Goal: Task Accomplishment & Management: Use online tool/utility

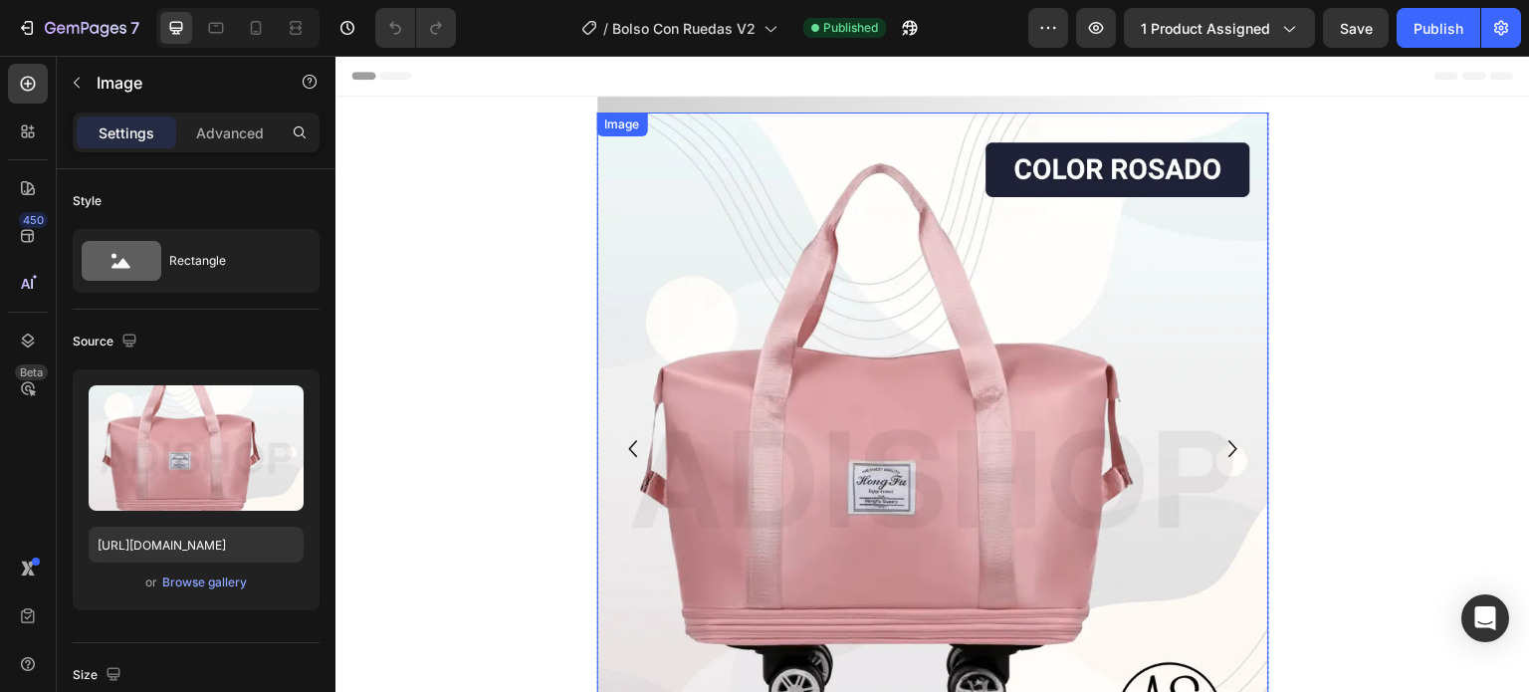
click at [985, 355] on img at bounding box center [933, 448] width 672 height 672
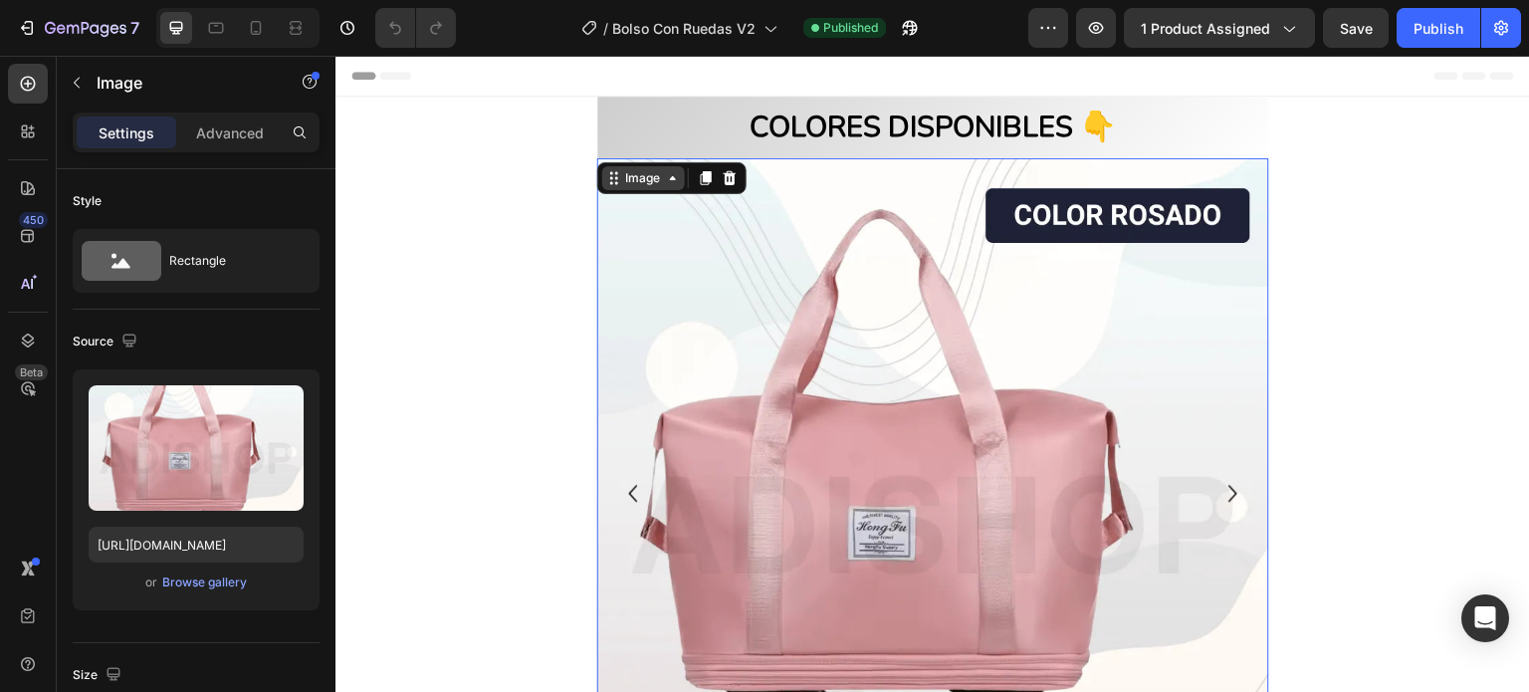
click at [634, 178] on div "Image" at bounding box center [643, 178] width 43 height 18
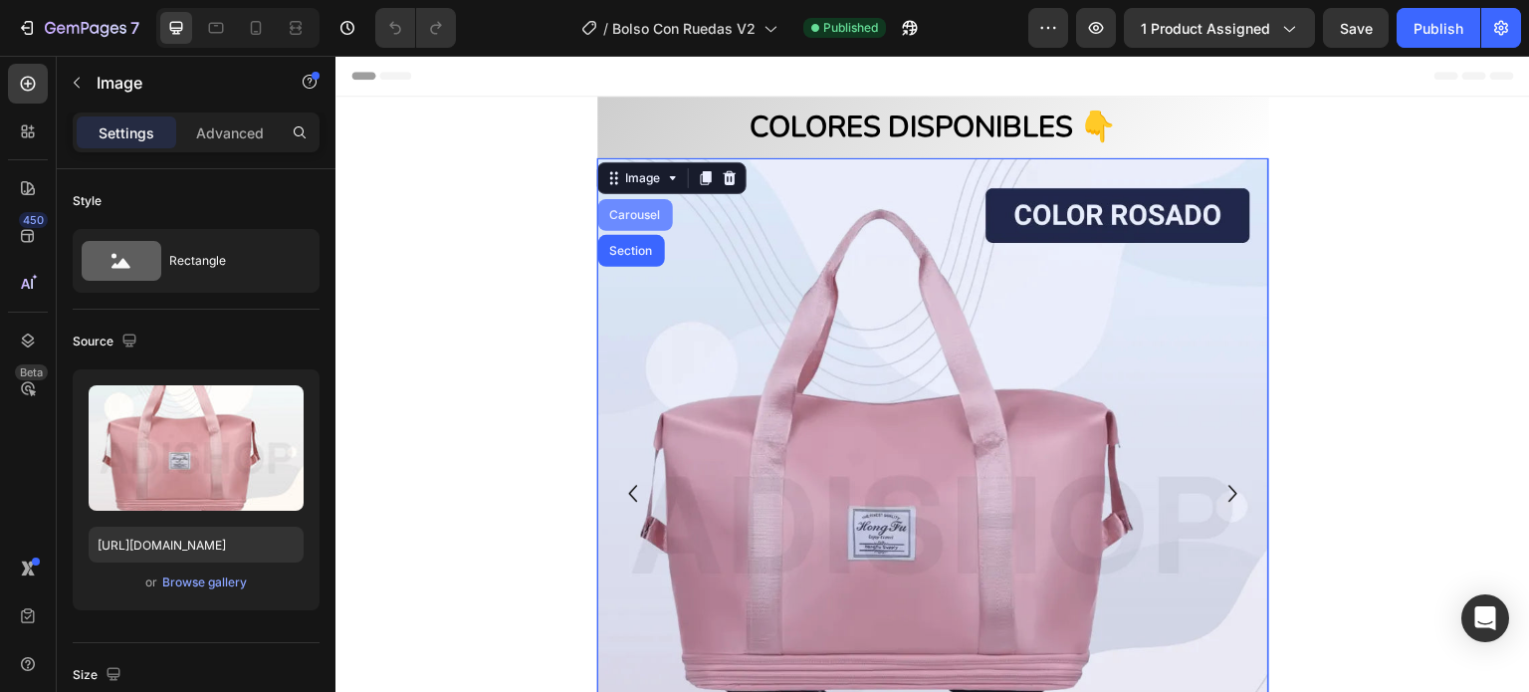
click at [622, 214] on div "Carousel" at bounding box center [635, 215] width 59 height 12
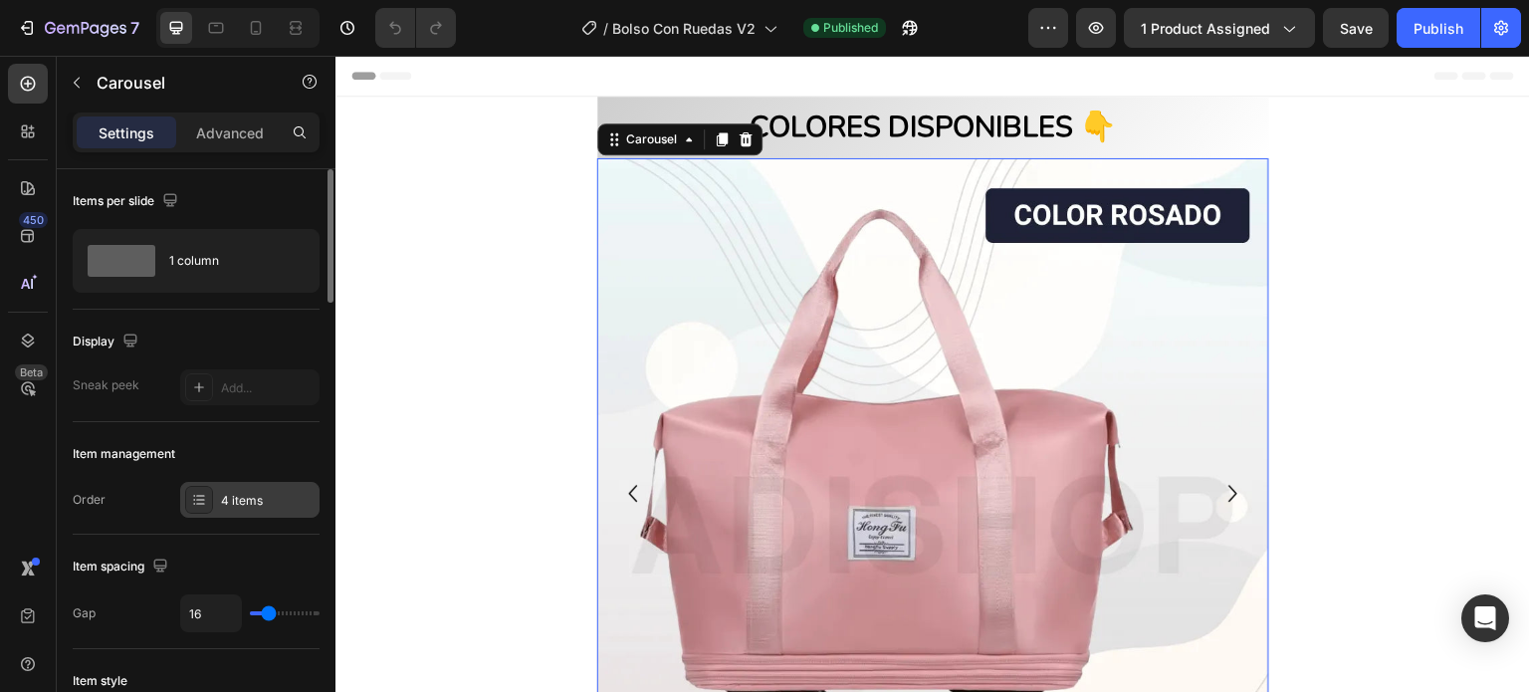
click at [244, 505] on div "4 items" at bounding box center [268, 501] width 94 height 18
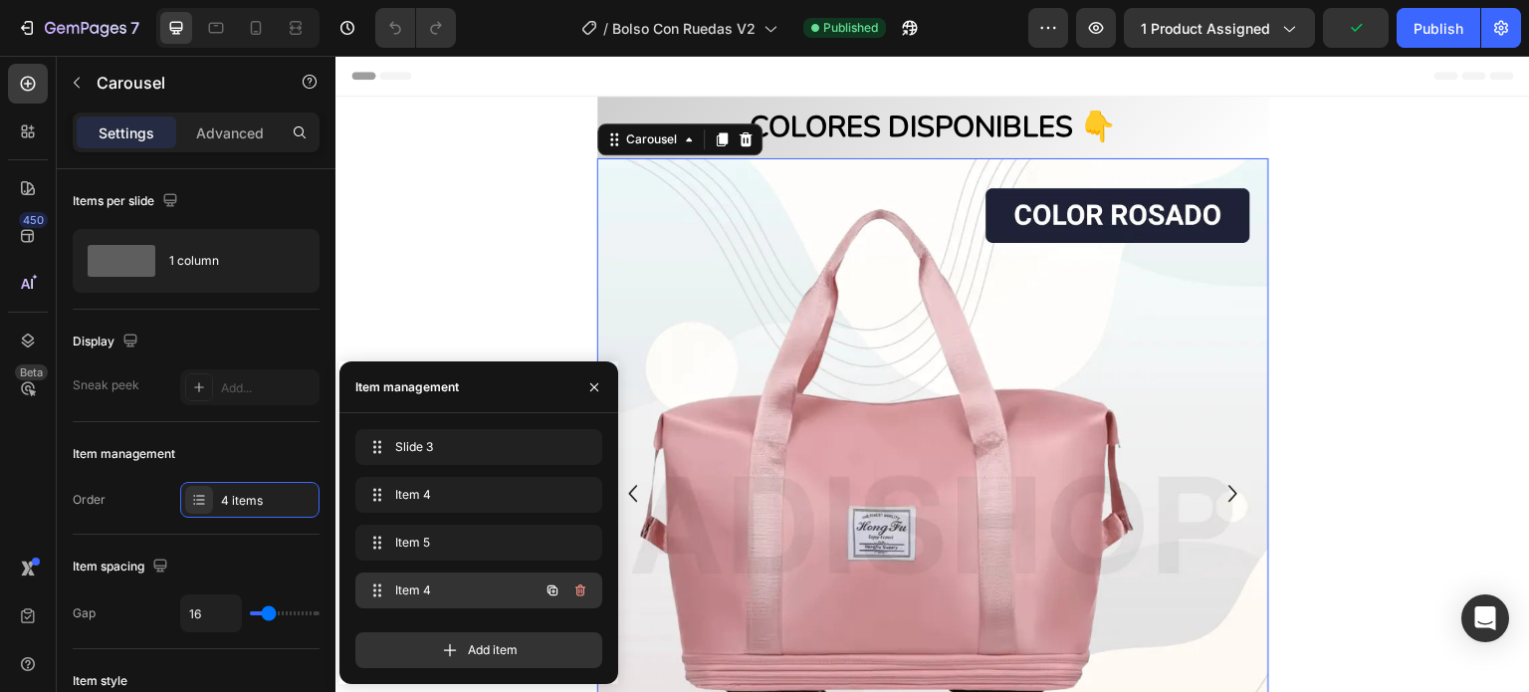
click at [421, 588] on span "Item 4" at bounding box center [451, 590] width 112 height 18
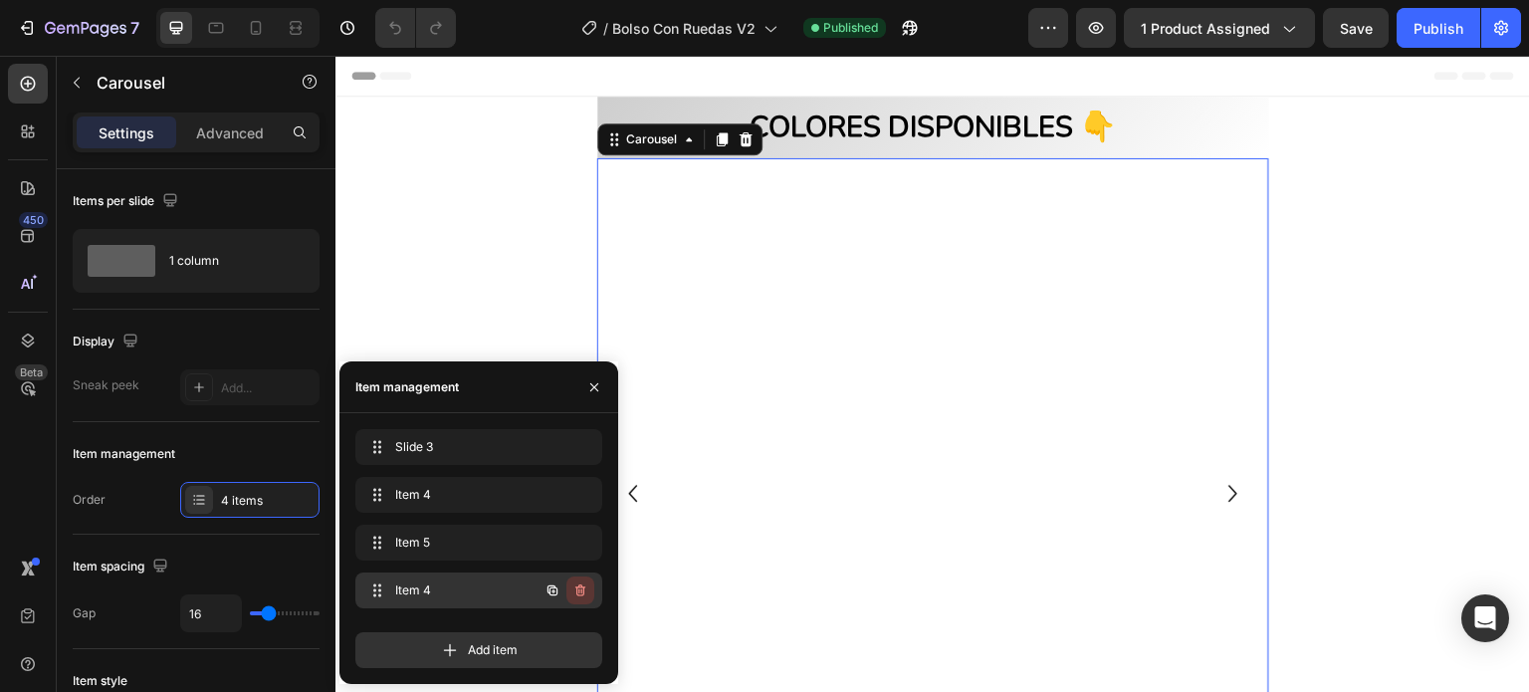
click at [581, 587] on icon "button" at bounding box center [580, 590] width 10 height 12
click at [556, 588] on div "Delete" at bounding box center [566, 590] width 37 height 18
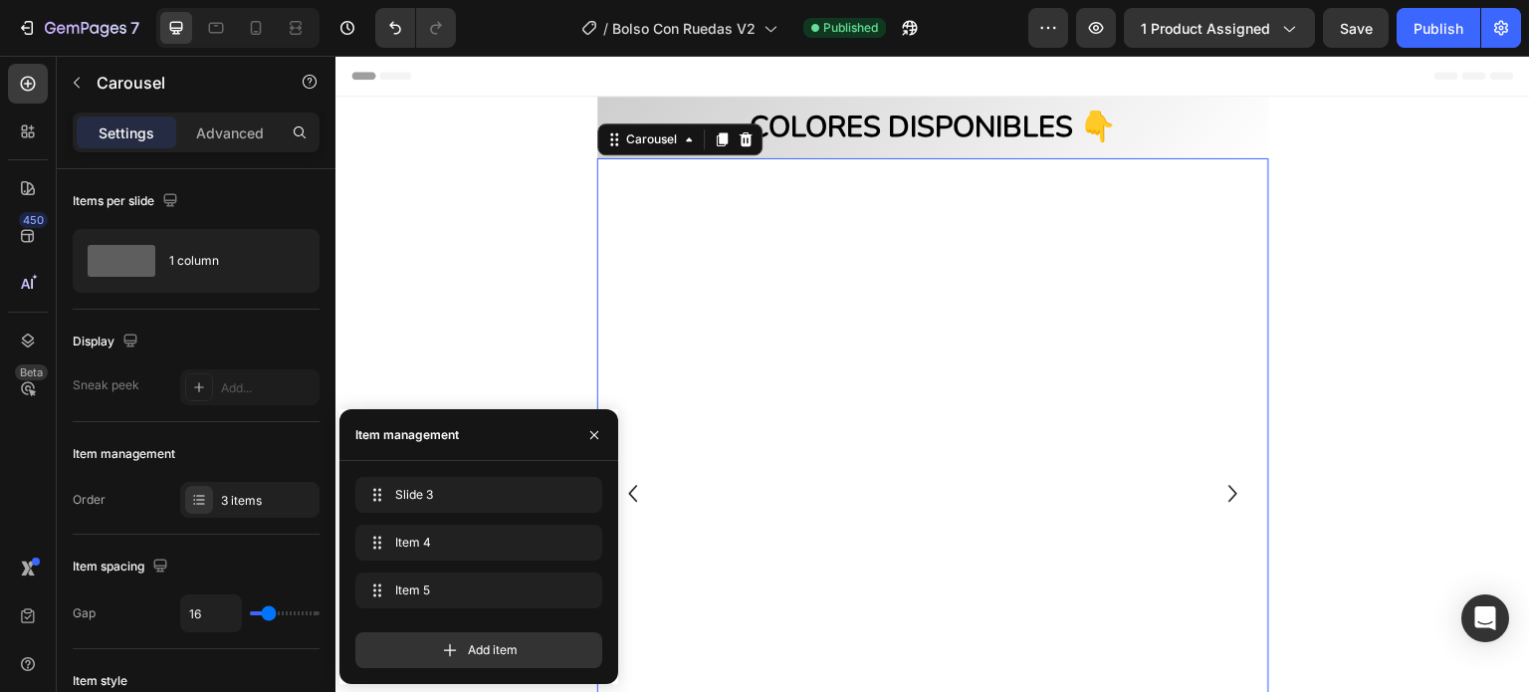
click at [1221, 494] on icon "Carousel Next Arrow" at bounding box center [1233, 494] width 34 height 100
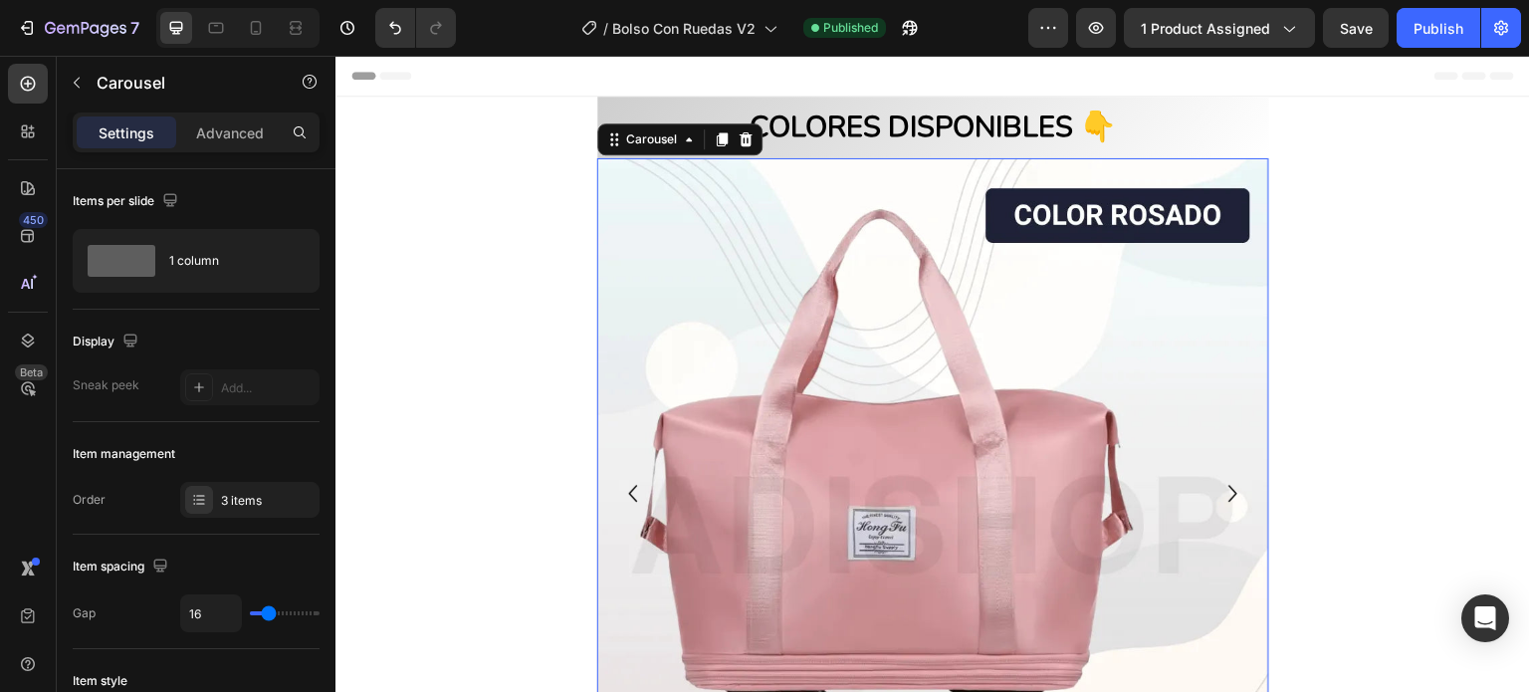
click at [1221, 494] on icon "Carousel Next Arrow" at bounding box center [1233, 494] width 34 height 100
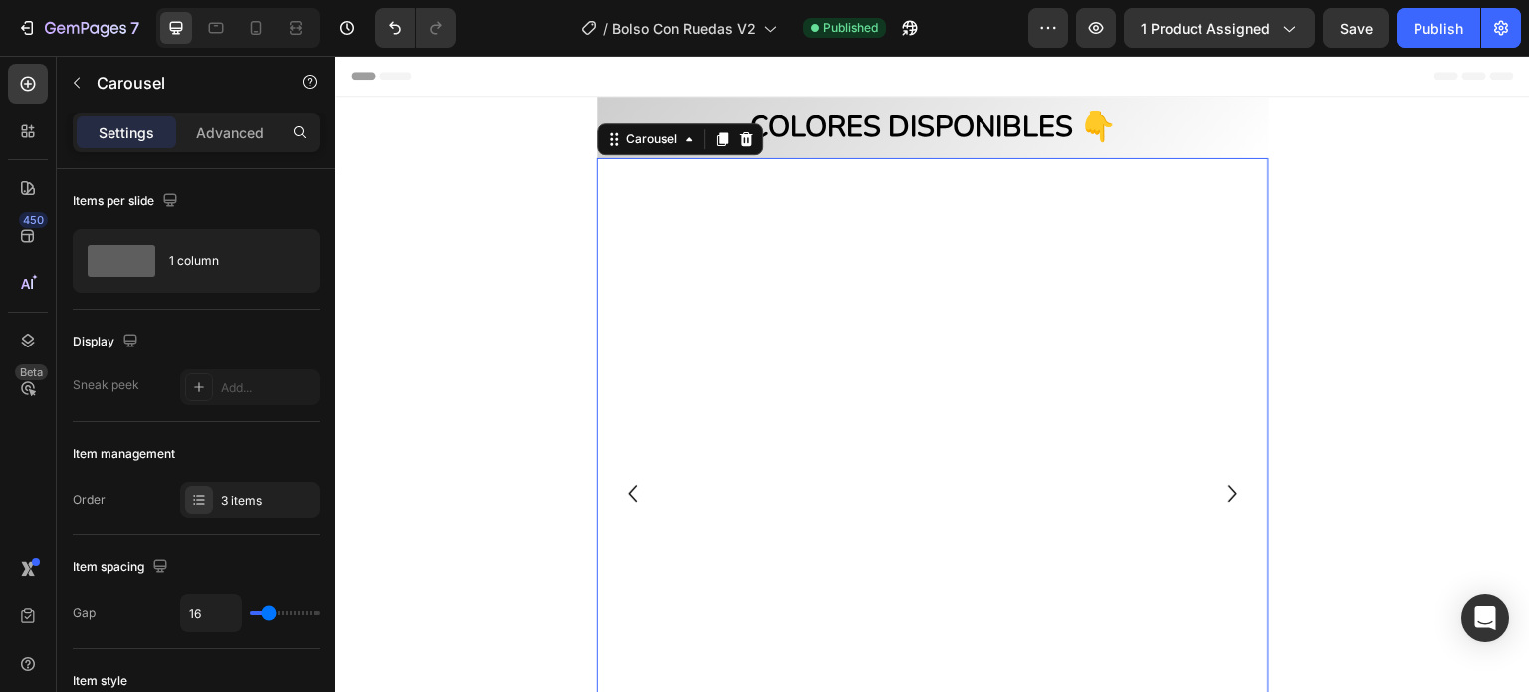
click at [1221, 494] on icon "Carousel Next Arrow" at bounding box center [1233, 494] width 34 height 100
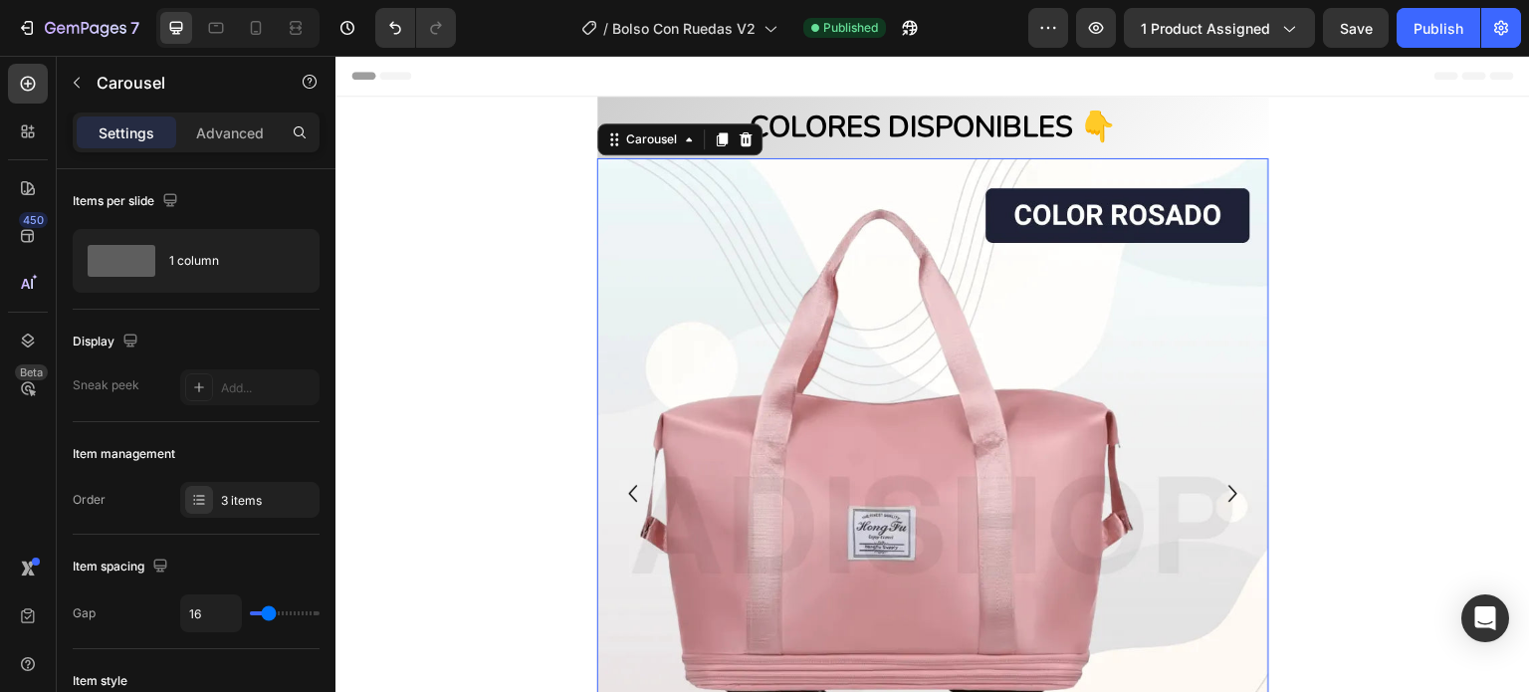
click at [1221, 494] on icon "Carousel Next Arrow" at bounding box center [1233, 494] width 34 height 100
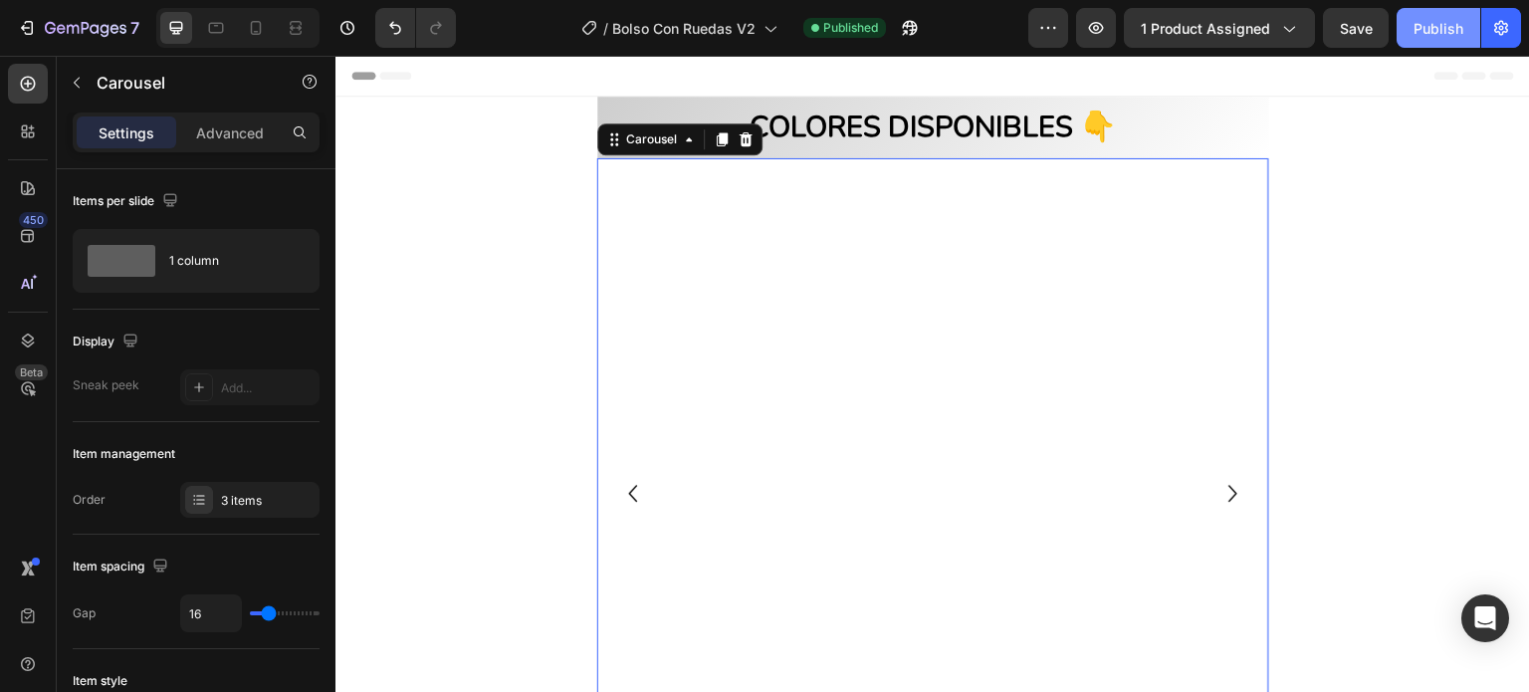
click at [1442, 27] on div "Publish" at bounding box center [1438, 28] width 50 height 21
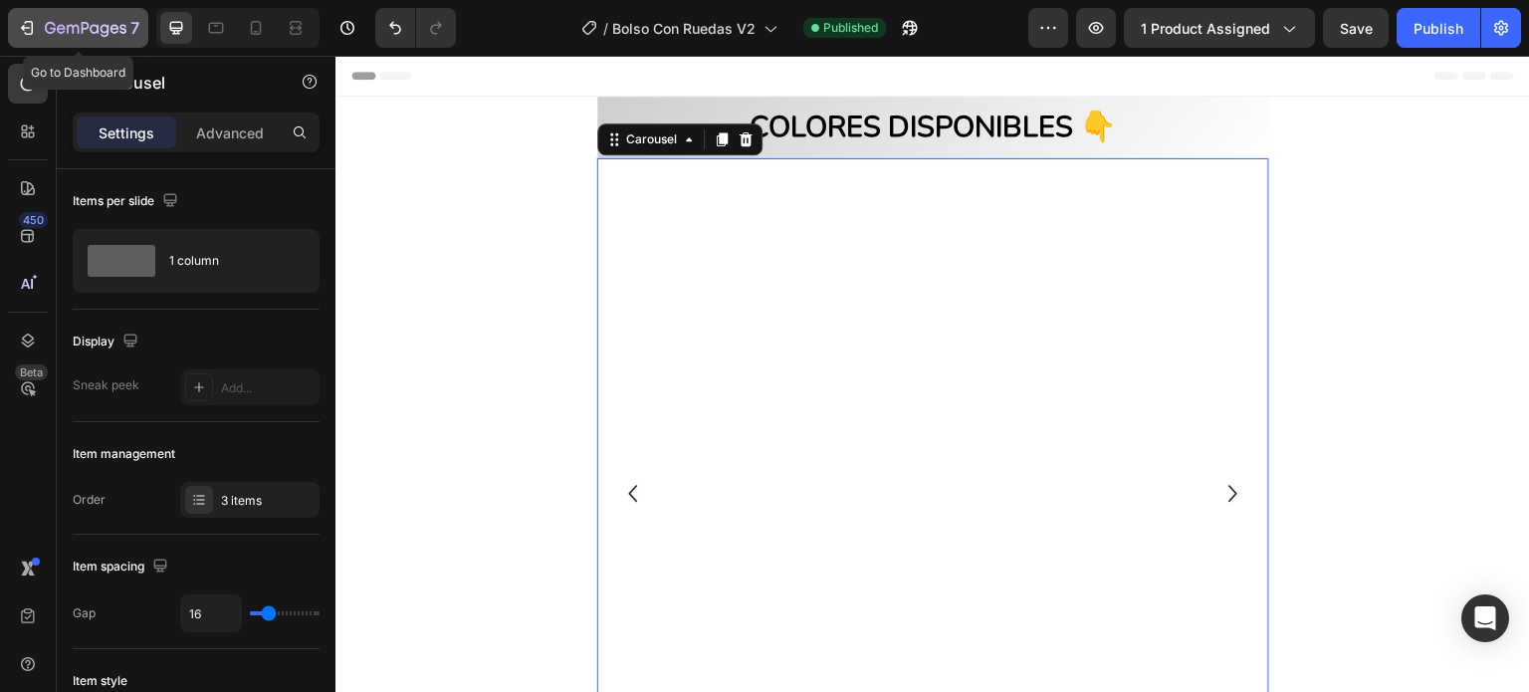
click at [25, 33] on icon "button" at bounding box center [29, 28] width 9 height 14
